Goal: Task Accomplishment & Management: Use online tool/utility

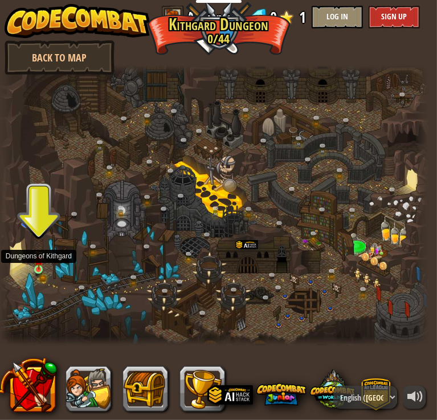
click at [34, 265] on img at bounding box center [38, 260] width 9 height 19
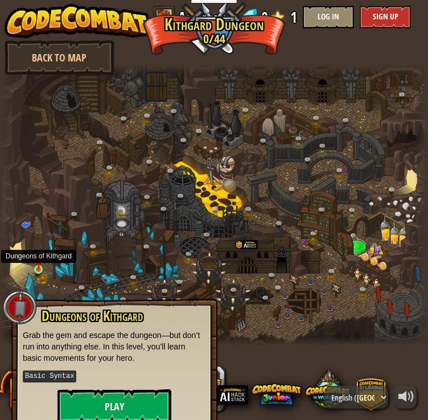
click at [37, 269] on img at bounding box center [38, 260] width 9 height 19
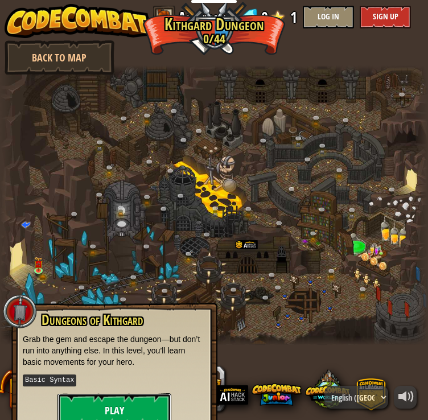
click at [109, 408] on button "Play" at bounding box center [115, 411] width 114 height 34
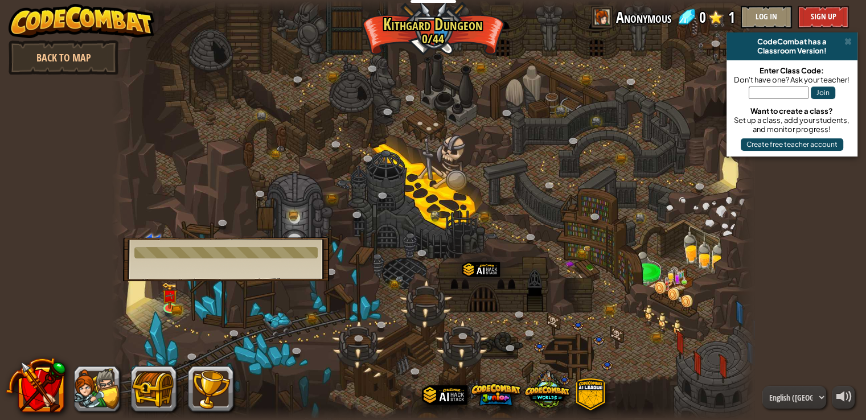
click at [848, 36] on div "CodeCombat has a Classroom Version!" at bounding box center [792, 46] width 131 height 28
click at [853, 44] on div "CodeCombat has a Classroom Version!" at bounding box center [792, 46] width 131 height 28
click at [850, 39] on span at bounding box center [848, 41] width 7 height 9
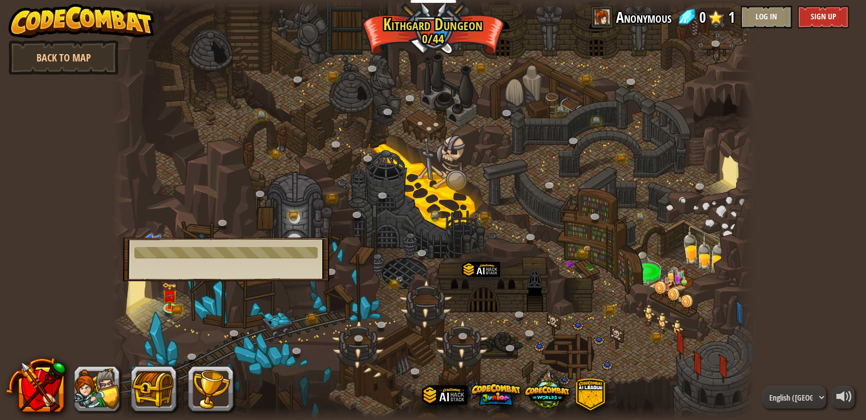
click at [215, 283] on div at bounding box center [433, 210] width 643 height 420
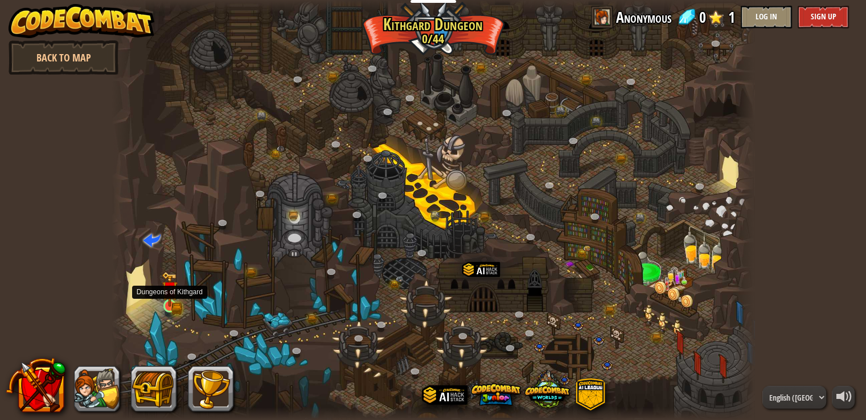
click at [173, 300] on div at bounding box center [169, 306] width 13 height 13
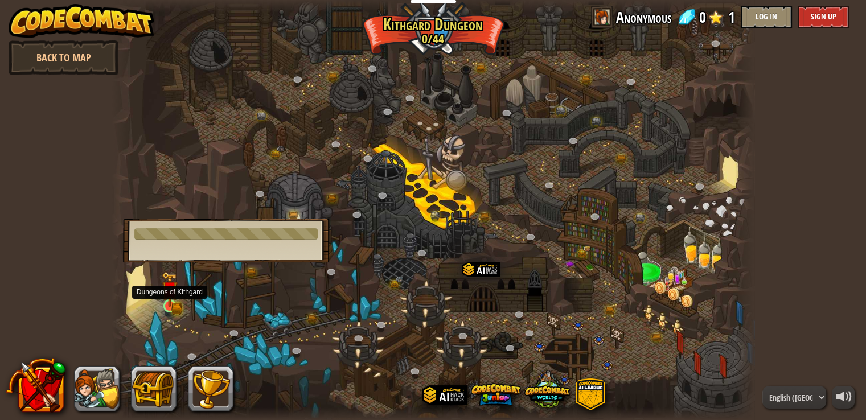
click at [173, 297] on img at bounding box center [170, 289] width 16 height 35
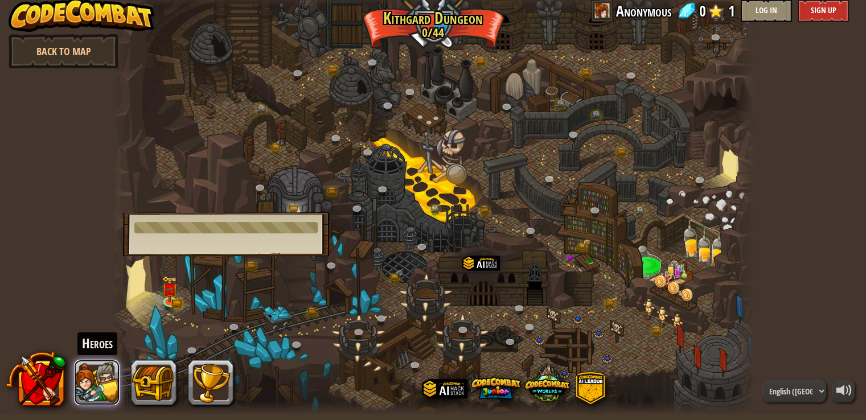
click at [87, 384] on button at bounding box center [97, 383] width 46 height 46
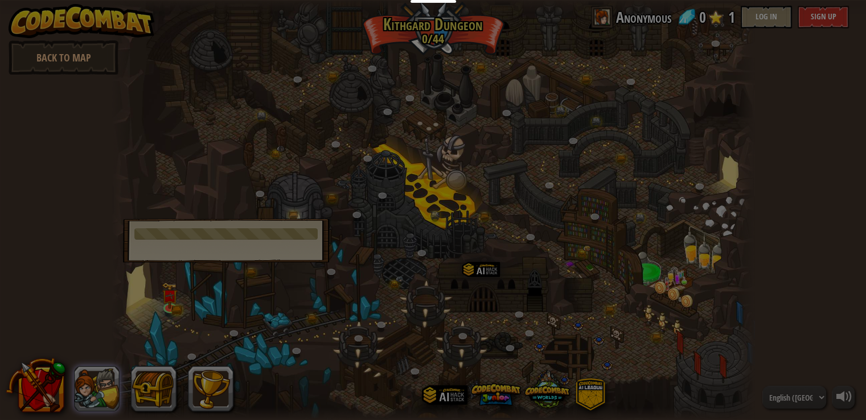
scroll to position [0, 0]
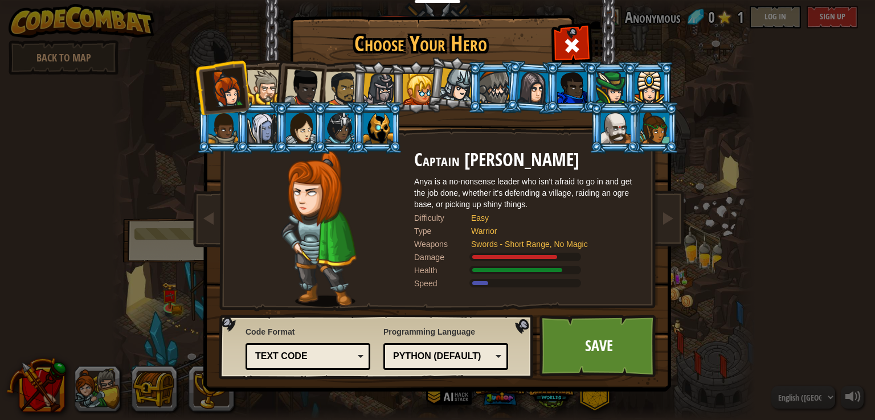
click at [261, 85] on div at bounding box center [264, 87] width 35 height 35
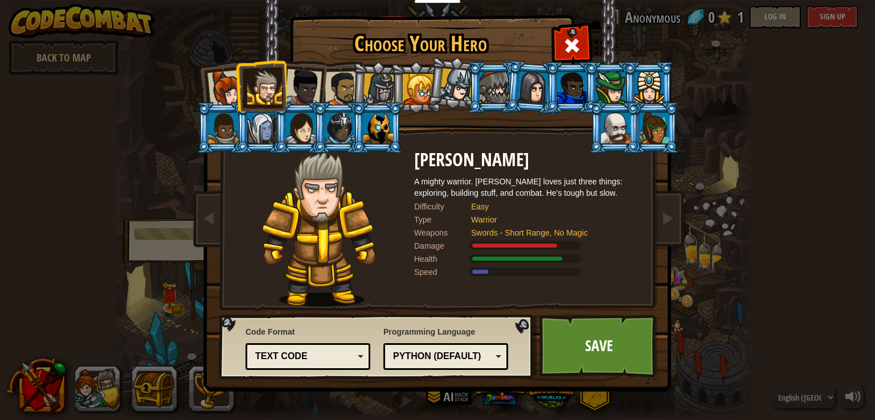
click at [300, 87] on div at bounding box center [303, 88] width 38 height 38
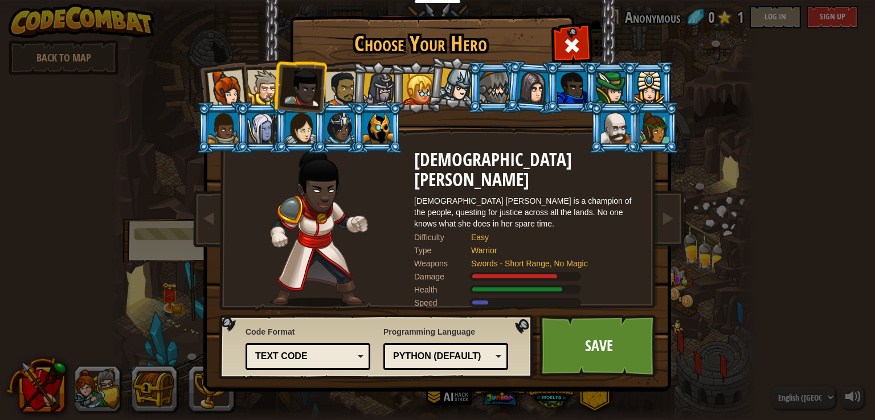
click at [342, 84] on div at bounding box center [342, 88] width 35 height 35
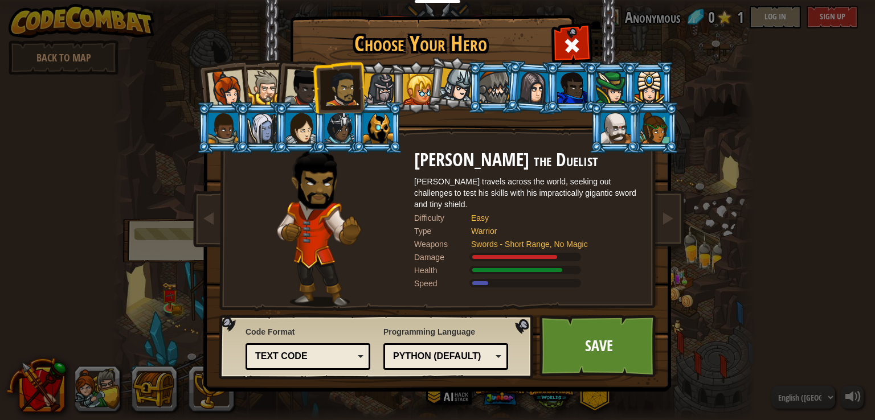
click at [369, 77] on div at bounding box center [379, 89] width 32 height 32
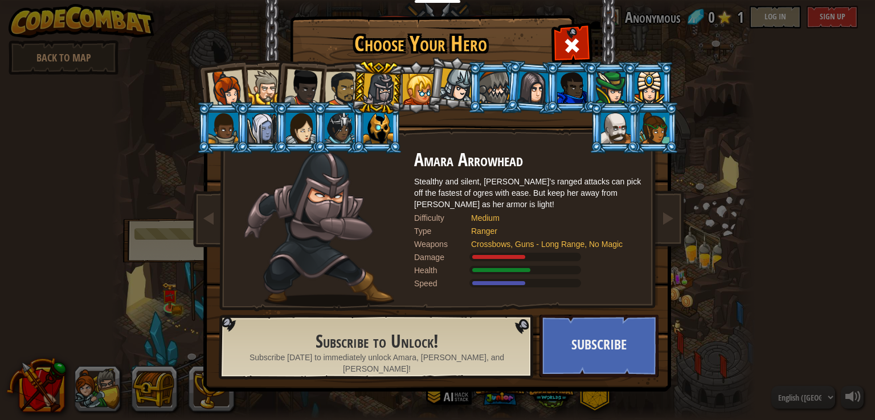
click at [346, 92] on div at bounding box center [342, 88] width 35 height 35
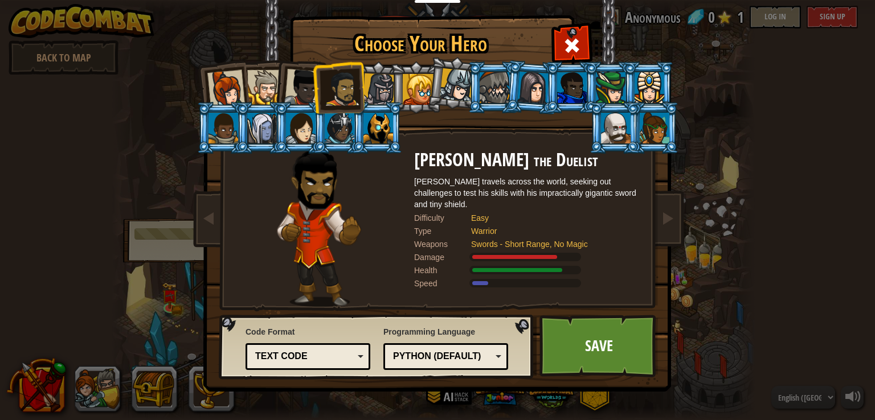
click at [300, 89] on div at bounding box center [303, 88] width 38 height 38
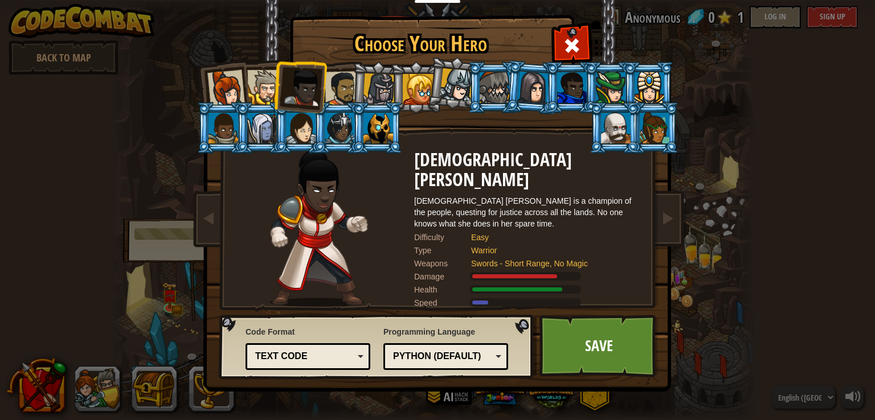
click at [256, 87] on div at bounding box center [264, 87] width 35 height 35
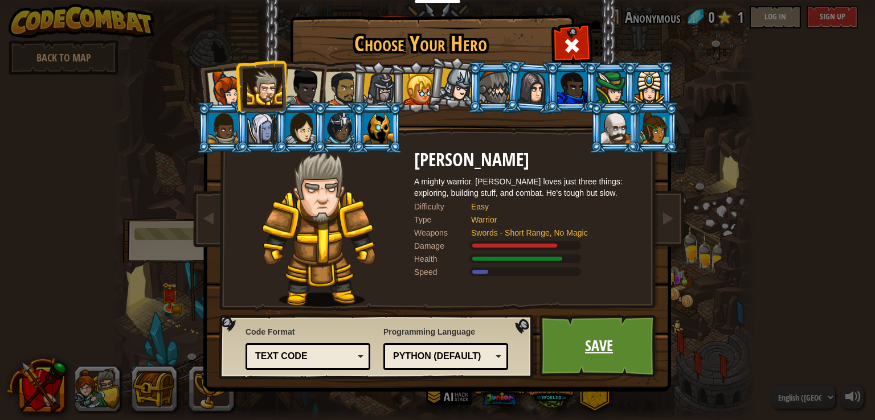
click at [611, 338] on link "Save" at bounding box center [598, 346] width 119 height 63
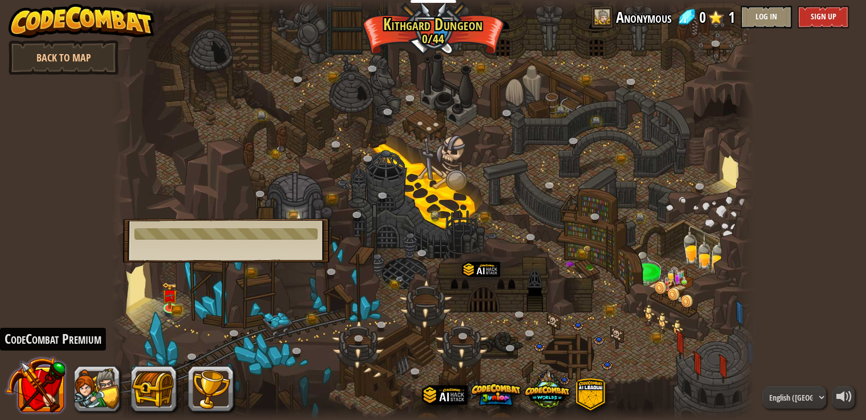
click at [50, 391] on button at bounding box center [36, 385] width 60 height 60
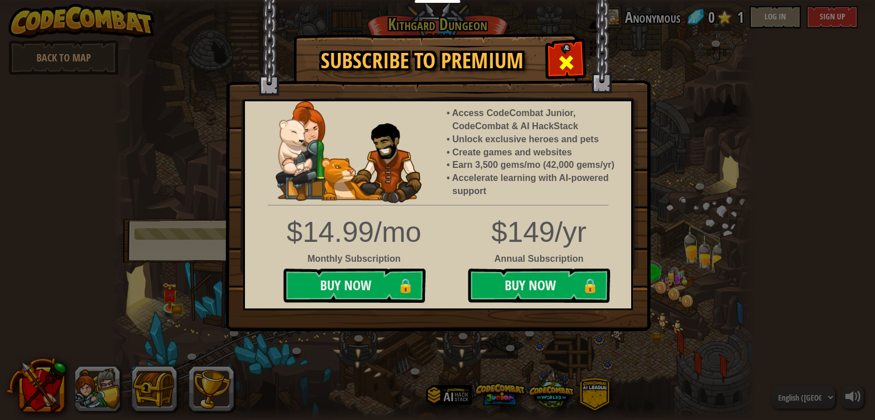
click at [562, 58] on span at bounding box center [566, 63] width 18 height 18
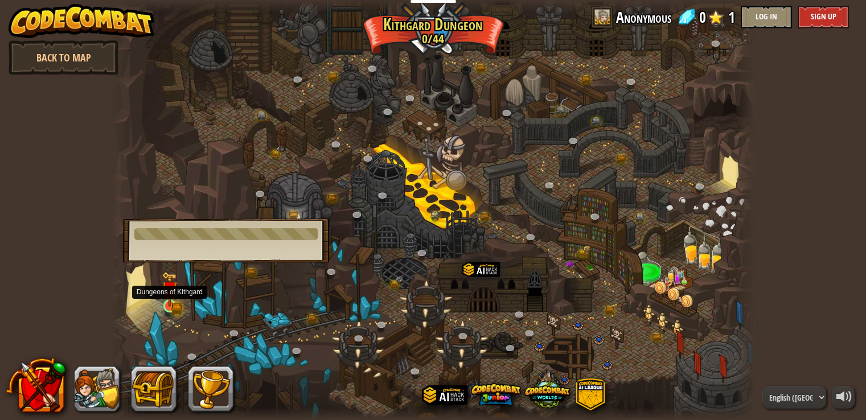
click at [170, 301] on img at bounding box center [170, 289] width 16 height 35
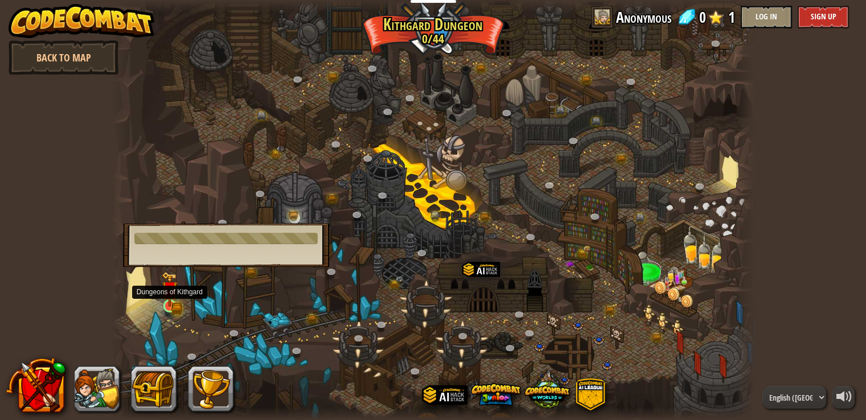
click at [170, 301] on img at bounding box center [170, 289] width 16 height 35
click at [324, 308] on div at bounding box center [433, 210] width 643 height 420
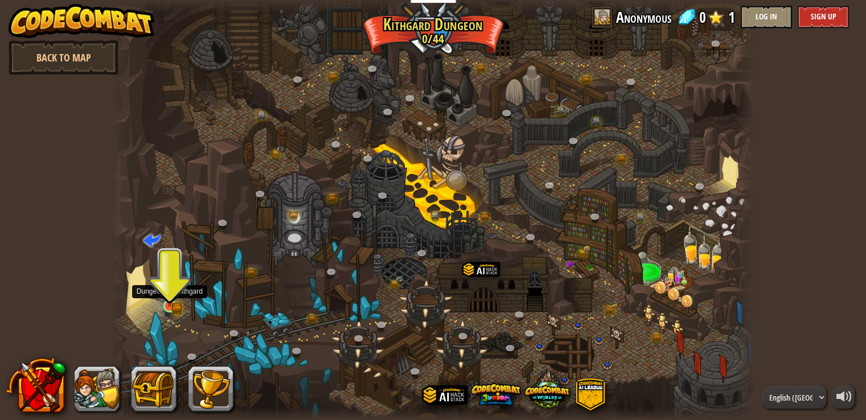
click at [170, 297] on img at bounding box center [170, 289] width 16 height 35
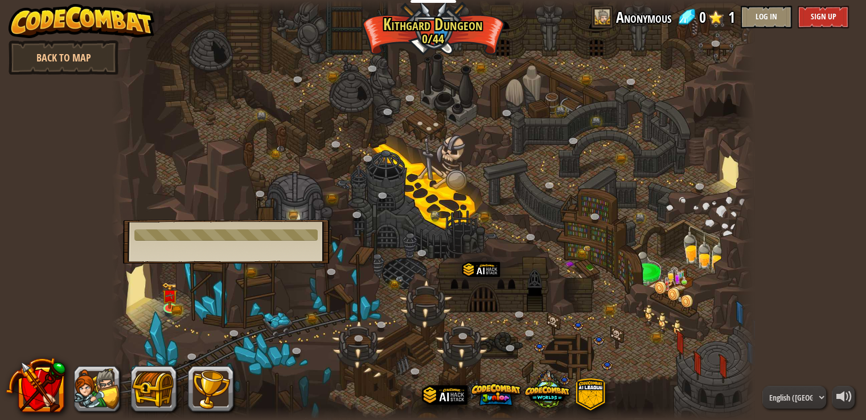
click at [204, 256] on div "Dungeons of [PERSON_NAME] Grab the gem and escape the dungeon—but don’t run int…" at bounding box center [226, 242] width 206 height 44
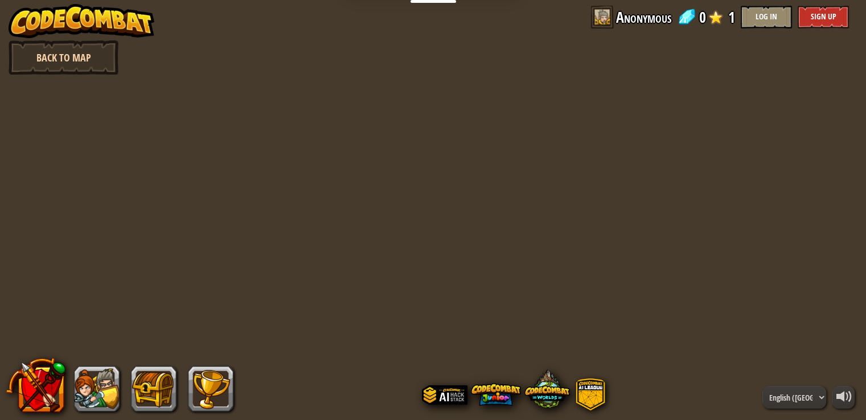
click at [66, 58] on link "Back to Map" at bounding box center [64, 57] width 110 height 34
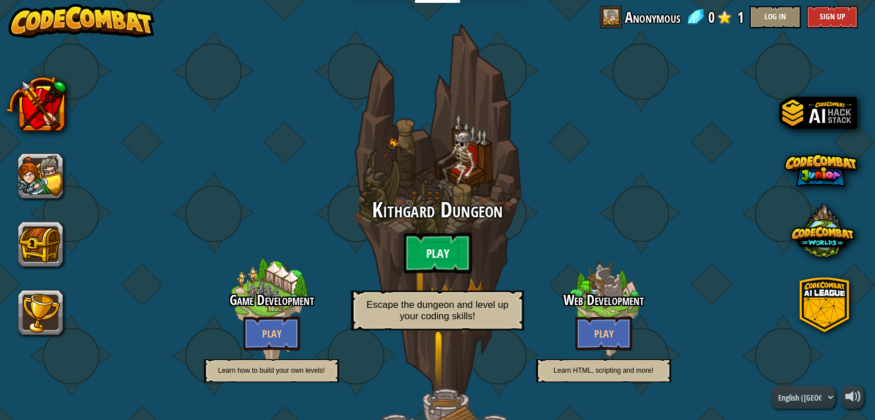
click at [431, 243] on btn "Play" at bounding box center [437, 253] width 68 height 41
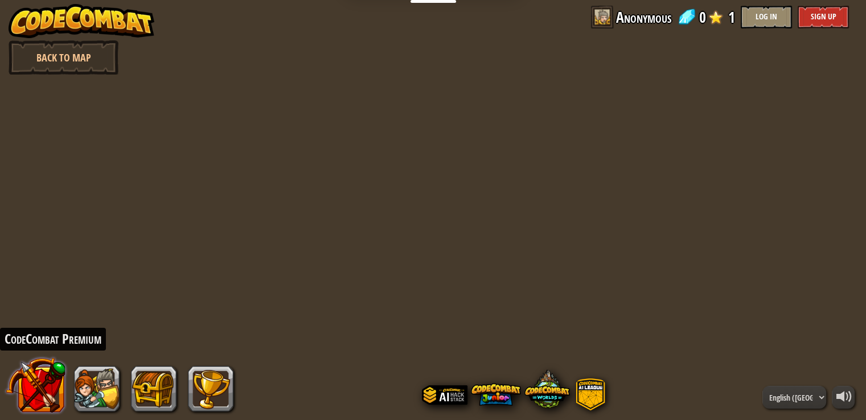
click at [48, 386] on button at bounding box center [36, 385] width 60 height 60
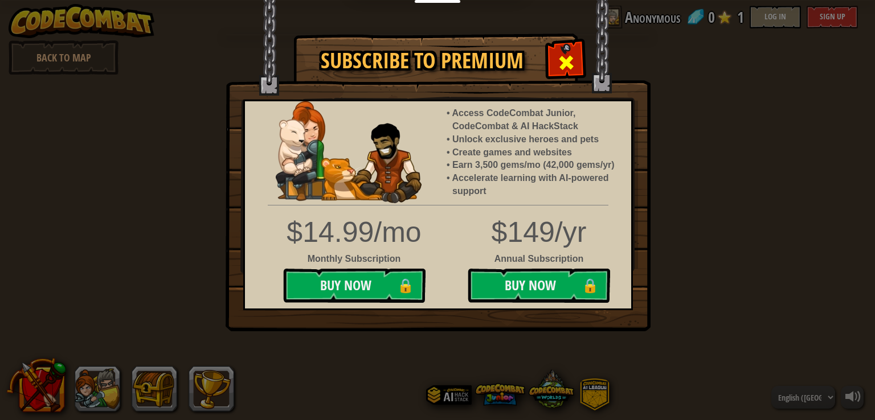
click at [572, 54] on span at bounding box center [566, 63] width 18 height 18
